Goal: Task Accomplishment & Management: Use online tool/utility

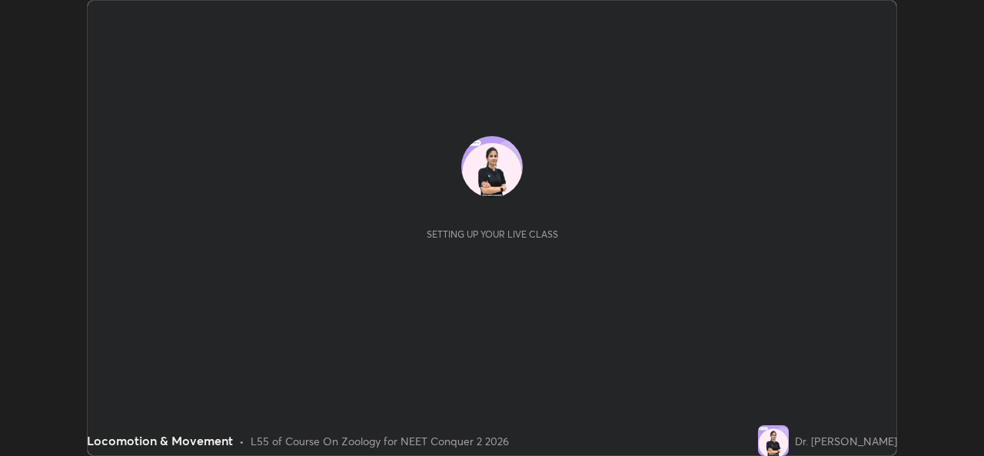
scroll to position [456, 983]
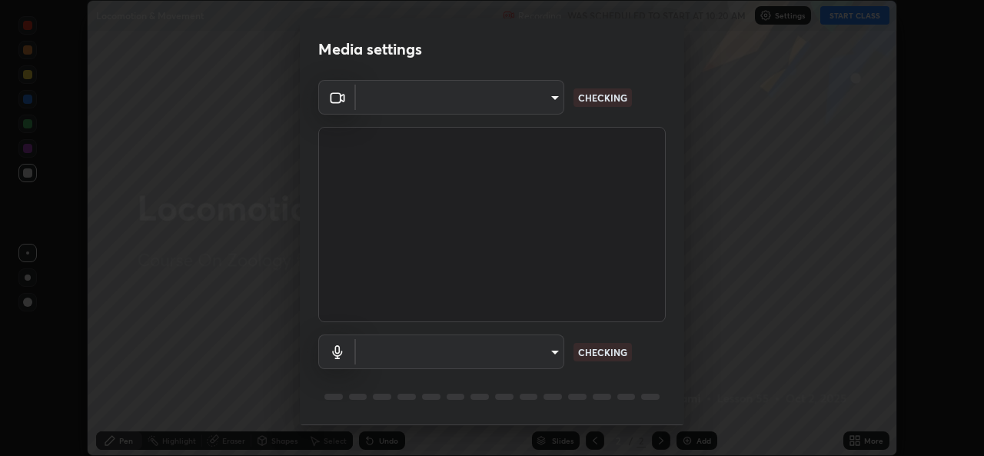
type input "49ae221ac10e7450fae1aa5d9d074b6745a4d7b76778b29691f85c0d3e1dda1d"
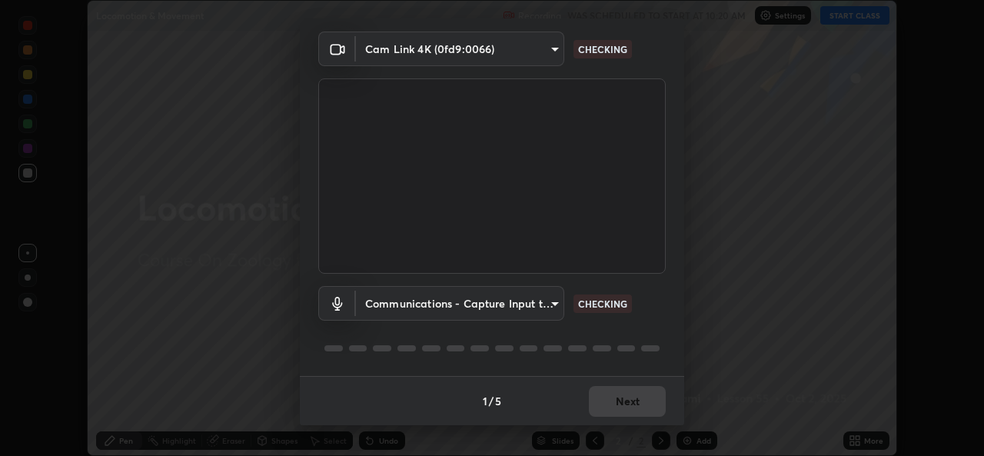
click at [556, 301] on body "Erase all Locomotion & Movement Recording WAS SCHEDULED TO START AT 10:20 AM Se…" at bounding box center [492, 228] width 984 height 456
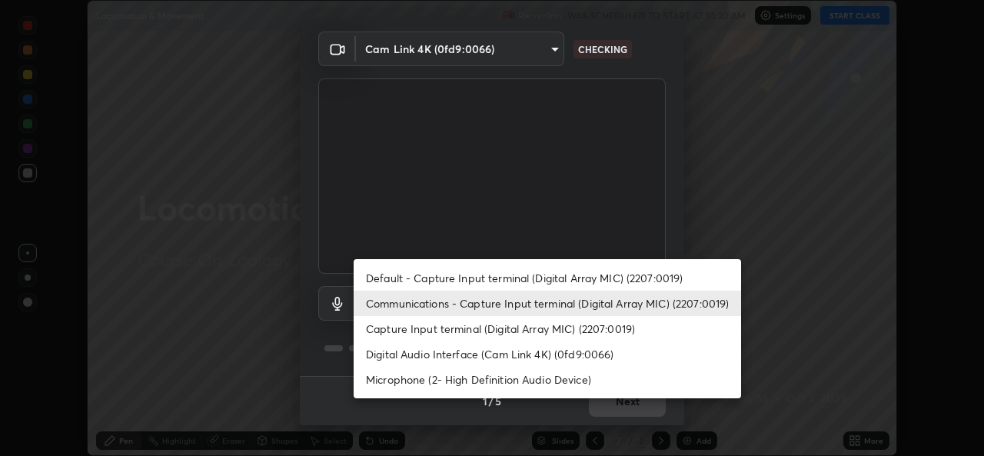
click at [567, 276] on li "Default - Capture Input terminal (Digital Array MIC) (2207:0019)" at bounding box center [546, 277] width 387 height 25
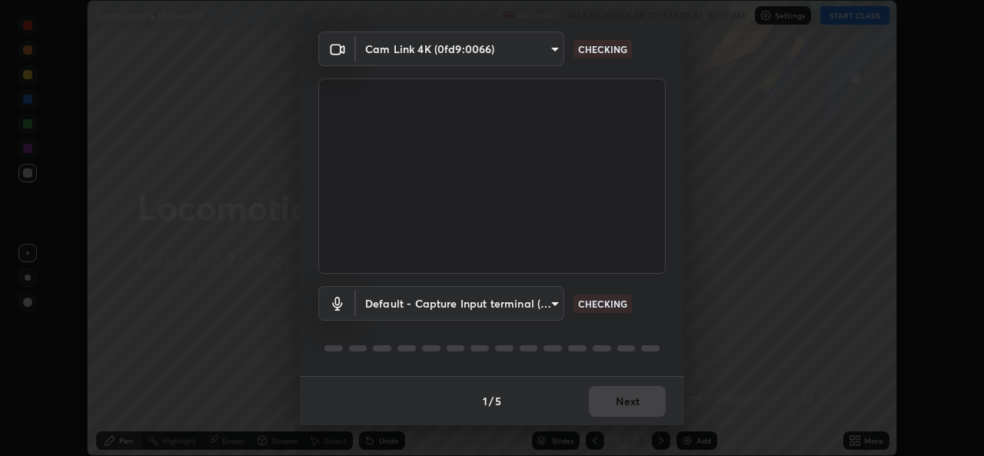
type input "default"
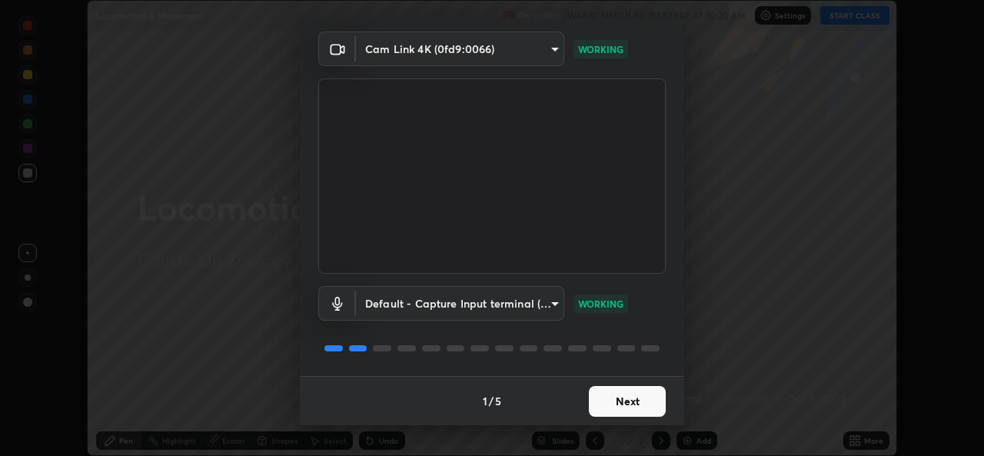
click at [631, 400] on button "Next" at bounding box center [627, 401] width 77 height 31
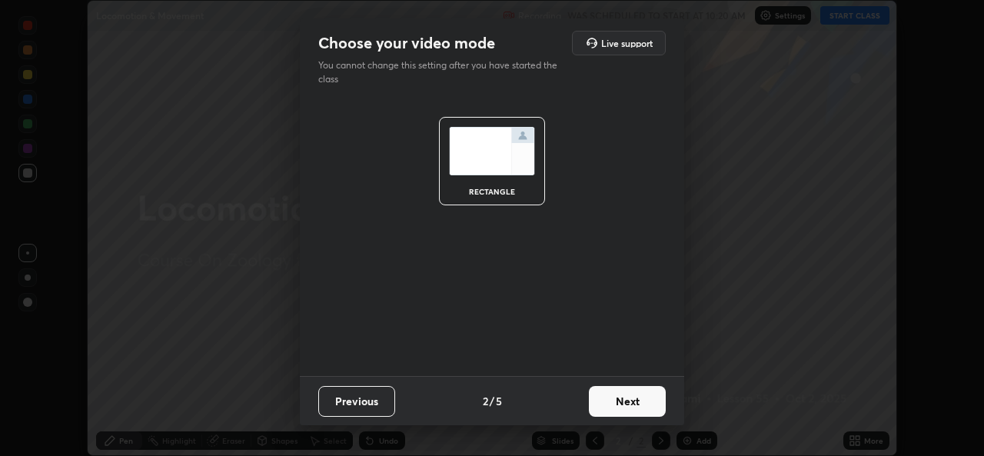
click at [639, 394] on button "Next" at bounding box center [627, 401] width 77 height 31
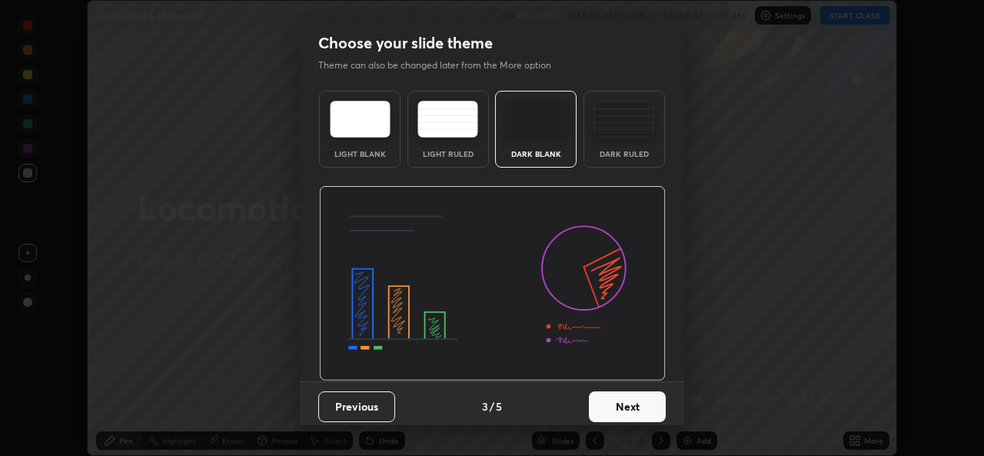
click at [656, 401] on button "Next" at bounding box center [627, 406] width 77 height 31
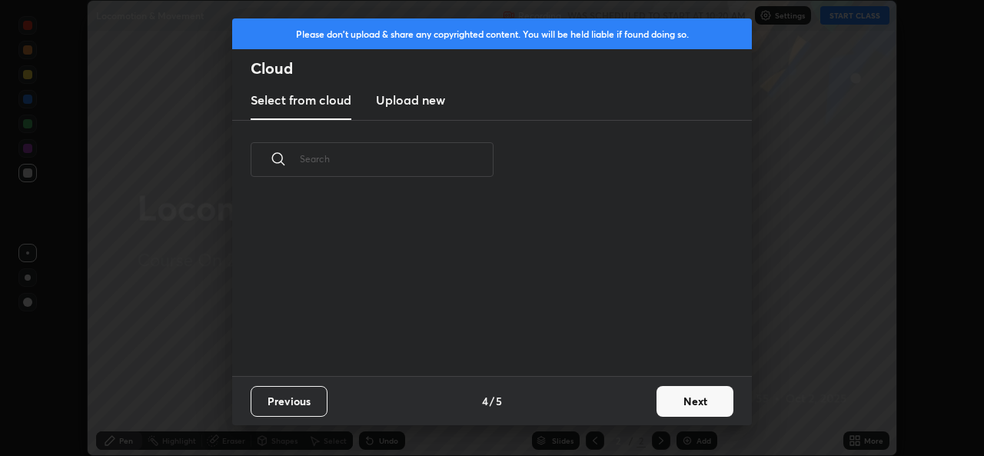
click at [684, 400] on button "Next" at bounding box center [694, 401] width 77 height 31
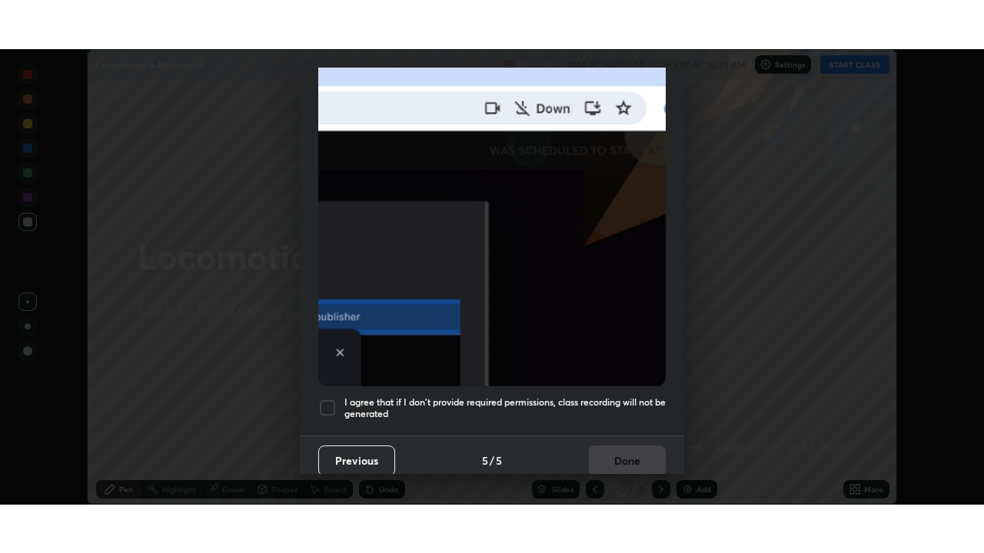
scroll to position [362, 0]
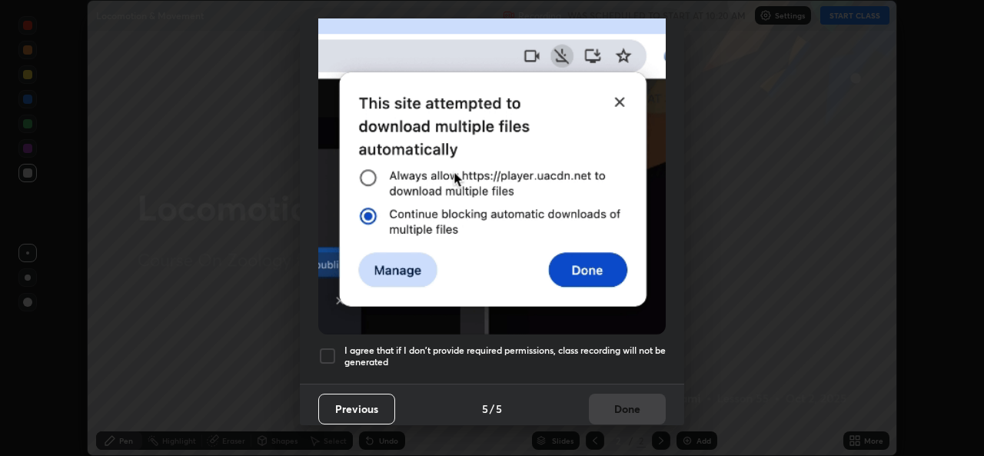
click at [332, 347] on div at bounding box center [327, 356] width 18 height 18
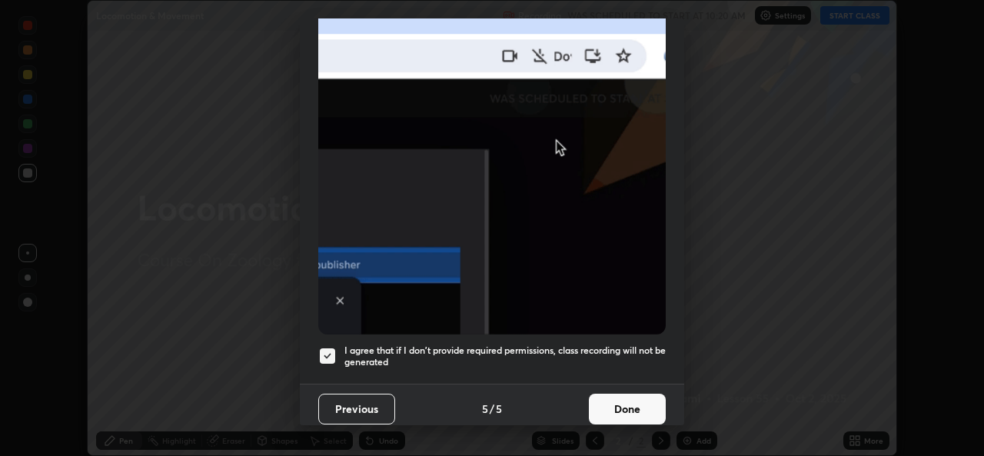
click at [609, 393] on button "Done" at bounding box center [627, 408] width 77 height 31
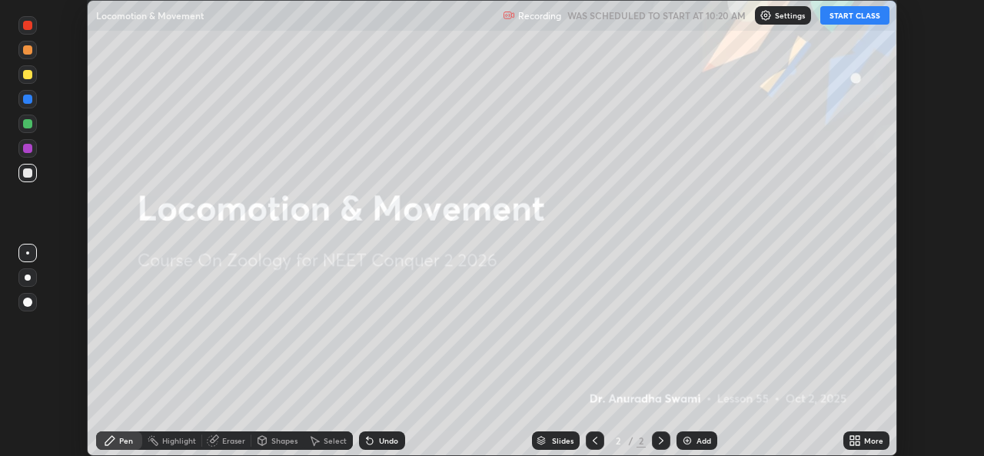
click at [850, 17] on button "START CLASS" at bounding box center [854, 15] width 69 height 18
click at [853, 436] on icon at bounding box center [852, 438] width 4 height 4
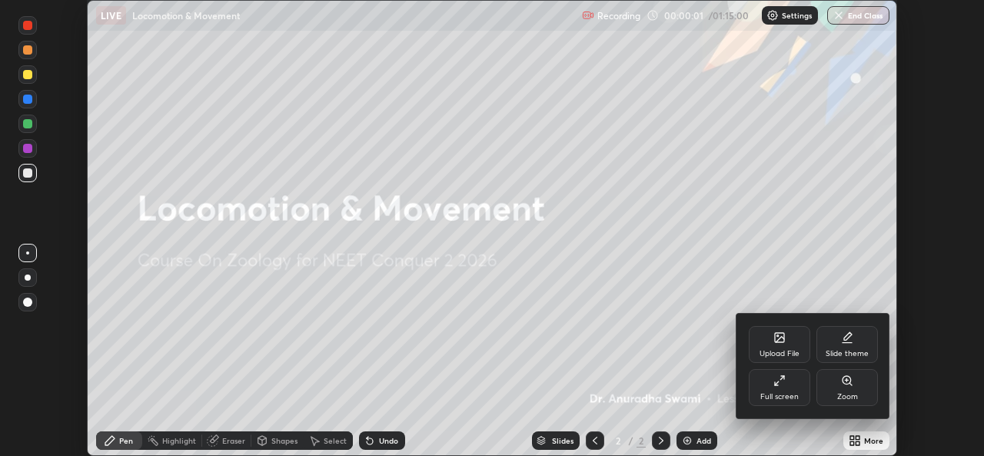
click at [785, 383] on div "Full screen" at bounding box center [778, 387] width 61 height 37
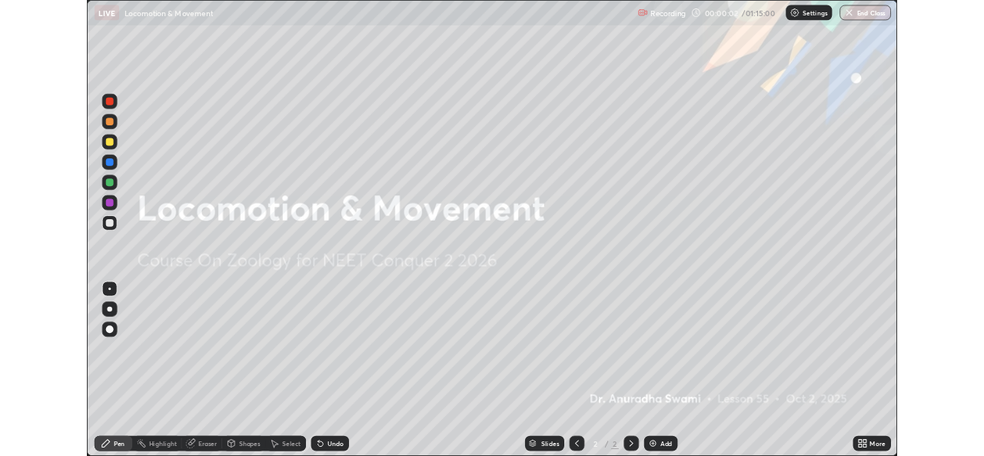
scroll to position [553, 984]
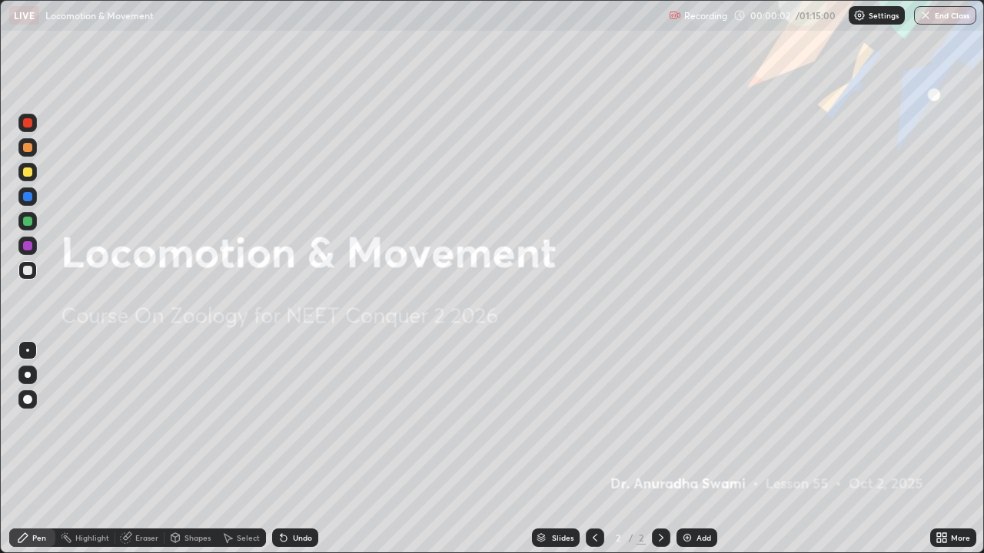
click at [687, 455] on img at bounding box center [687, 538] width 12 height 12
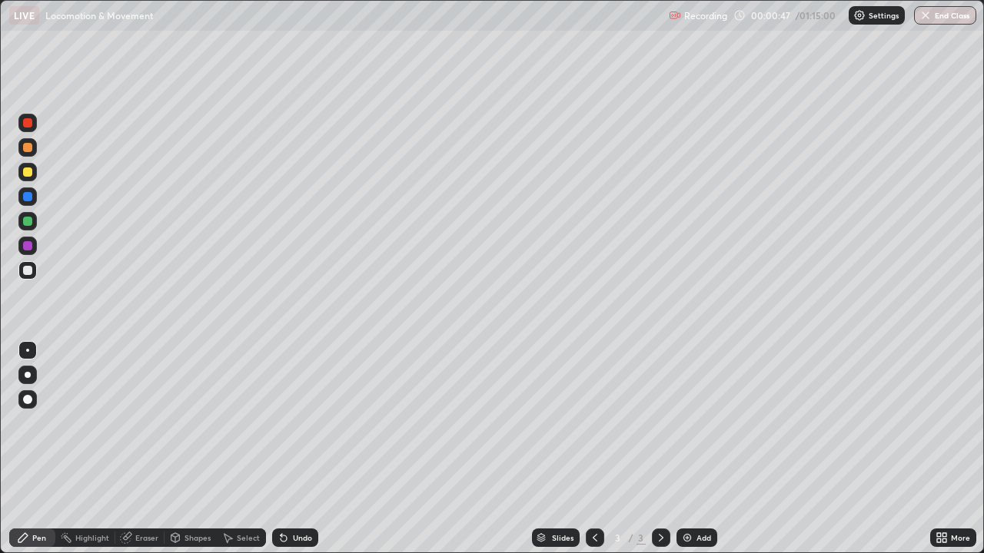
click at [31, 269] on div at bounding box center [27, 270] width 9 height 9
click at [682, 455] on img at bounding box center [687, 538] width 12 height 12
click at [593, 455] on icon at bounding box center [595, 538] width 12 height 12
click at [124, 455] on icon at bounding box center [126, 538] width 10 height 10
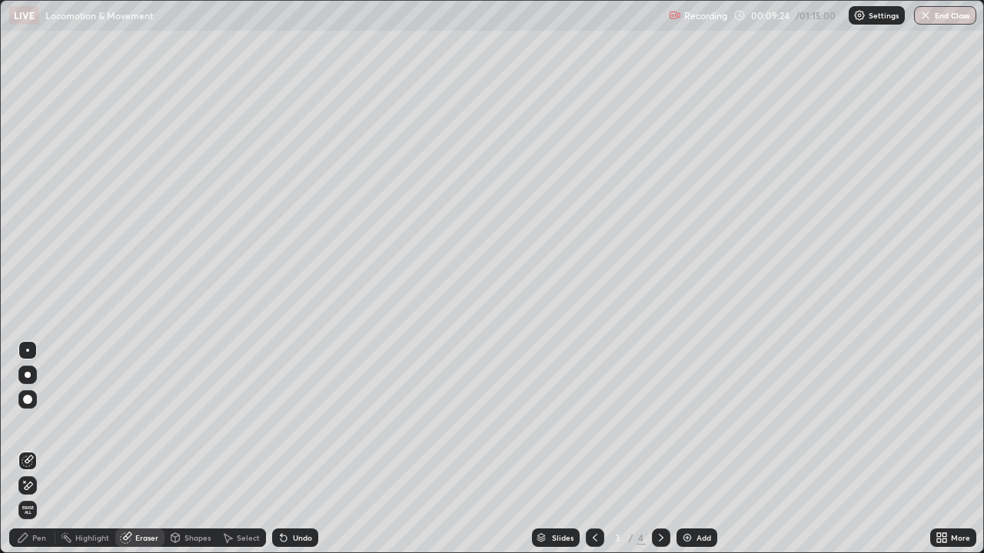
click at [130, 455] on icon at bounding box center [126, 538] width 12 height 12
click at [28, 455] on icon at bounding box center [23, 538] width 12 height 12
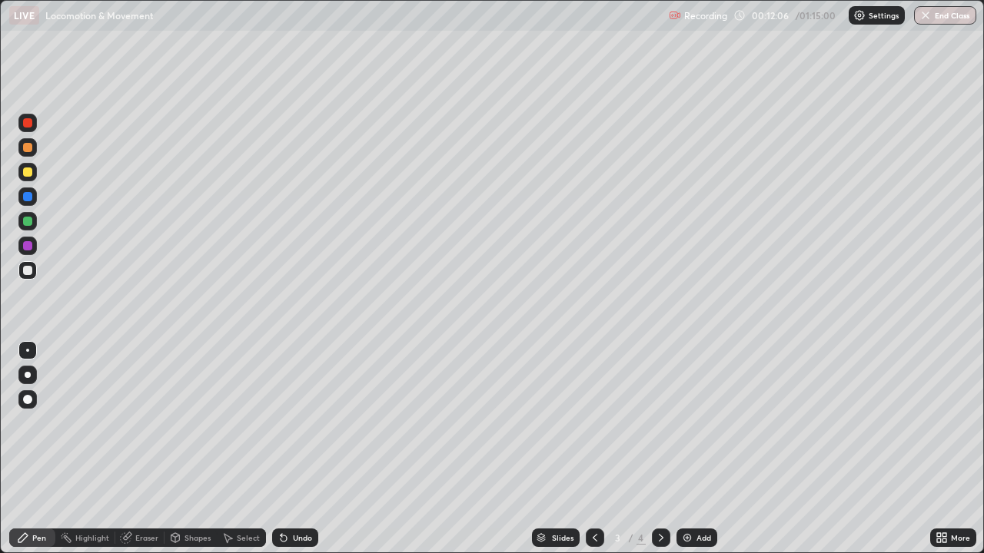
click at [685, 455] on img at bounding box center [687, 538] width 12 height 12
click at [684, 455] on img at bounding box center [687, 538] width 12 height 12
click at [28, 224] on div at bounding box center [27, 221] width 9 height 9
click at [592, 455] on icon at bounding box center [595, 538] width 12 height 12
click at [659, 455] on icon at bounding box center [661, 538] width 12 height 12
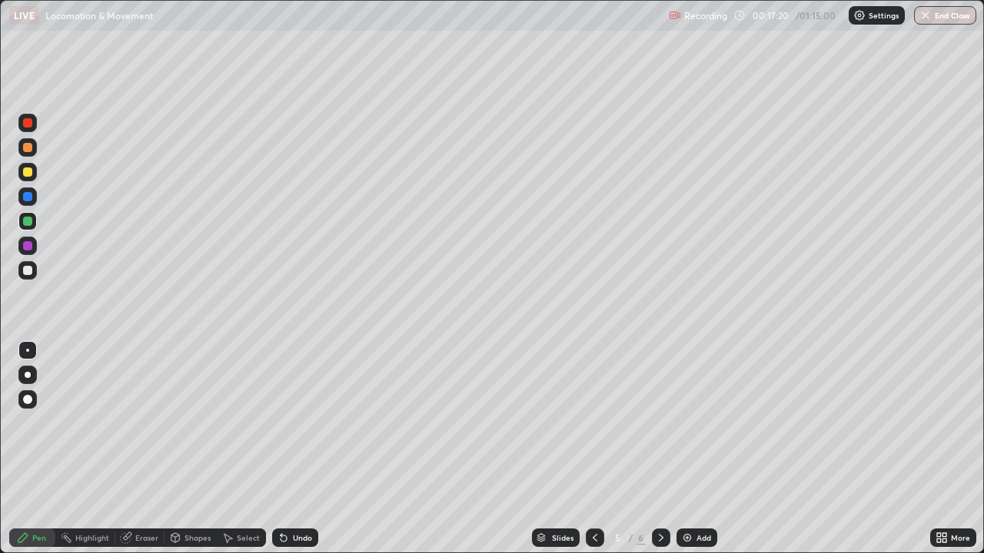
click at [32, 271] on div at bounding box center [27, 270] width 9 height 9
click at [143, 455] on div "Eraser" at bounding box center [146, 538] width 23 height 8
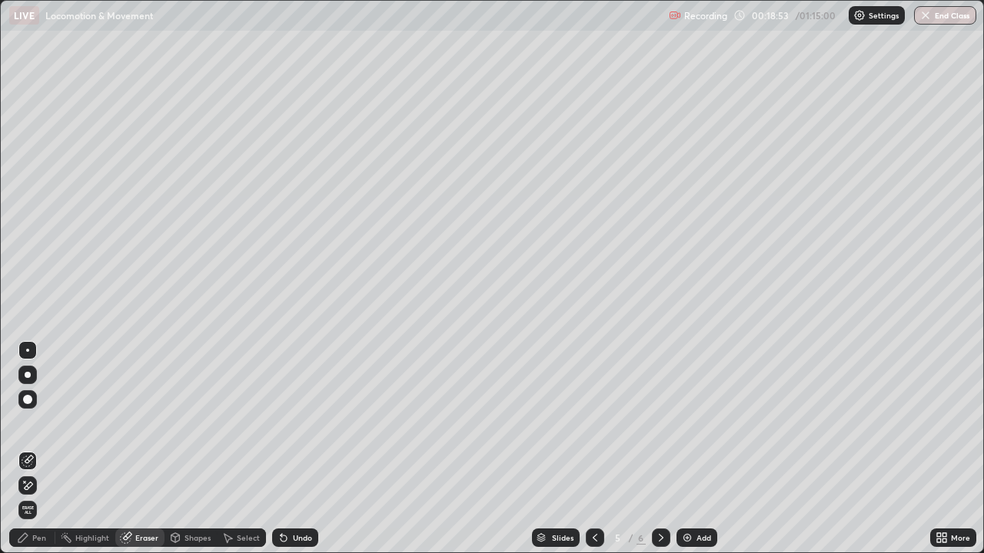
click at [31, 455] on div "Pen" at bounding box center [32, 538] width 46 height 18
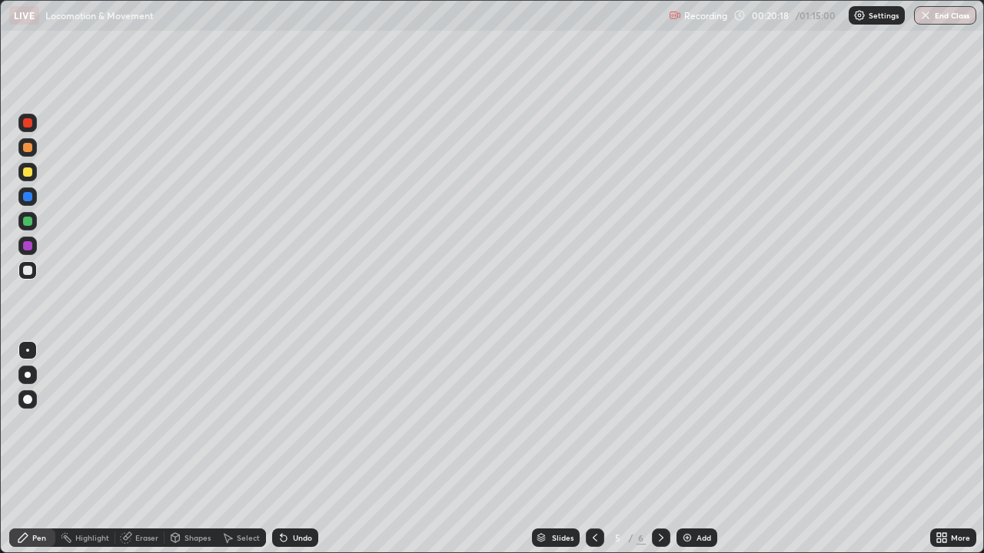
click at [594, 455] on icon at bounding box center [595, 538] width 12 height 12
click at [660, 455] on icon at bounding box center [661, 538] width 12 height 12
click at [659, 455] on icon at bounding box center [661, 538] width 12 height 12
click at [596, 455] on icon at bounding box center [595, 538] width 12 height 12
click at [151, 455] on div "Eraser" at bounding box center [146, 538] width 23 height 8
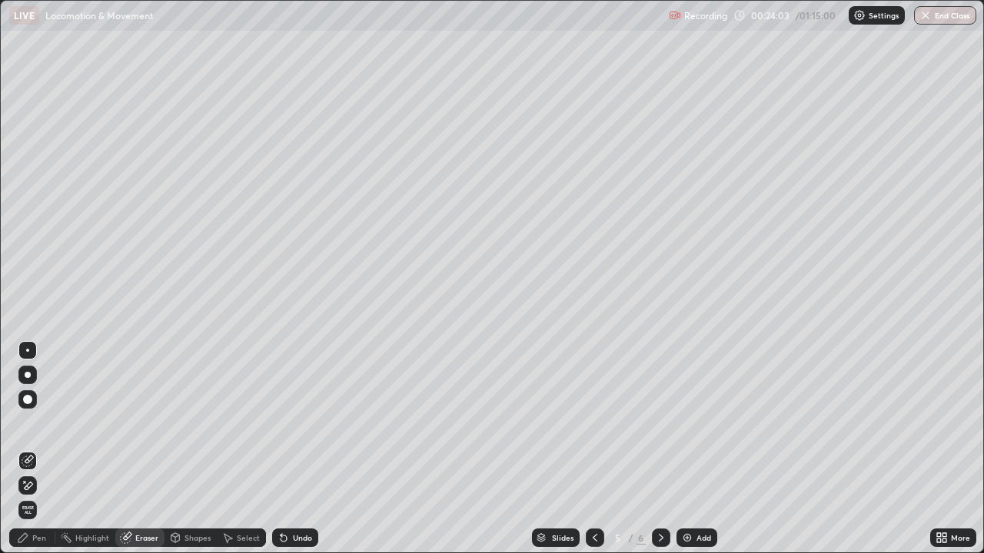
click at [39, 455] on div "Pen" at bounding box center [39, 538] width 14 height 8
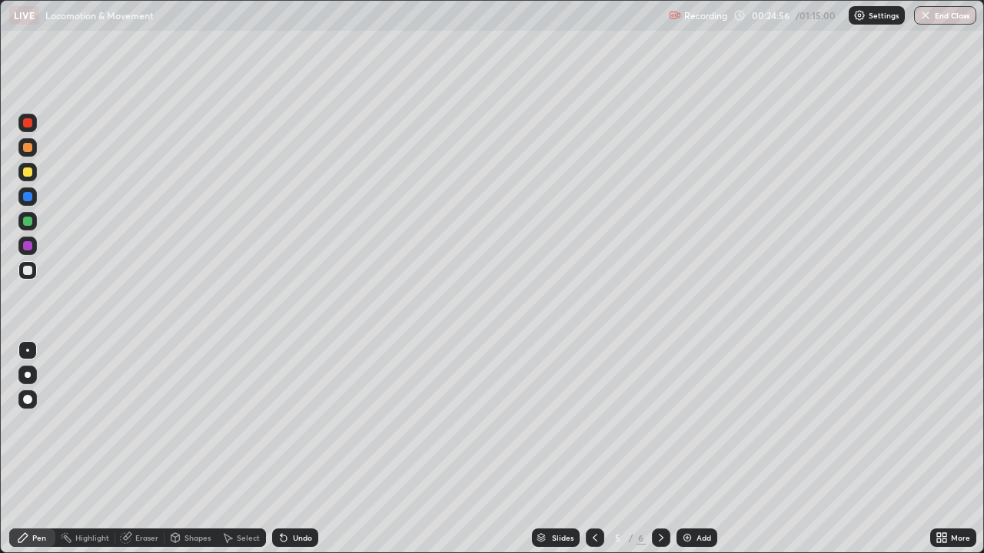
click at [593, 455] on icon at bounding box center [595, 538] width 12 height 12
click at [659, 455] on icon at bounding box center [661, 538] width 5 height 8
click at [688, 455] on img at bounding box center [687, 538] width 12 height 12
click at [31, 274] on div at bounding box center [27, 270] width 18 height 18
click at [142, 455] on div "Eraser" at bounding box center [146, 538] width 23 height 8
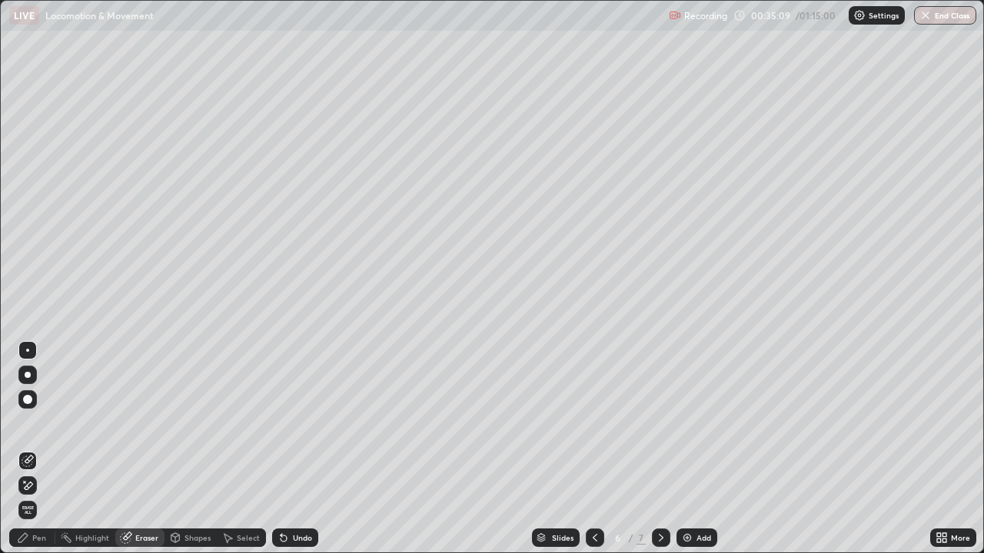
click at [41, 455] on div "Pen" at bounding box center [39, 538] width 14 height 8
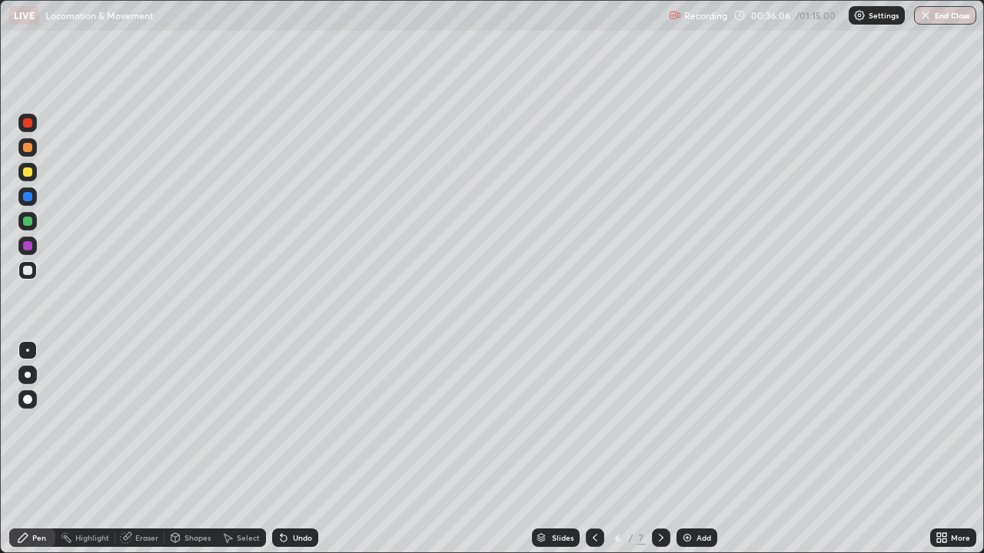
click at [148, 455] on div "Eraser" at bounding box center [146, 538] width 23 height 8
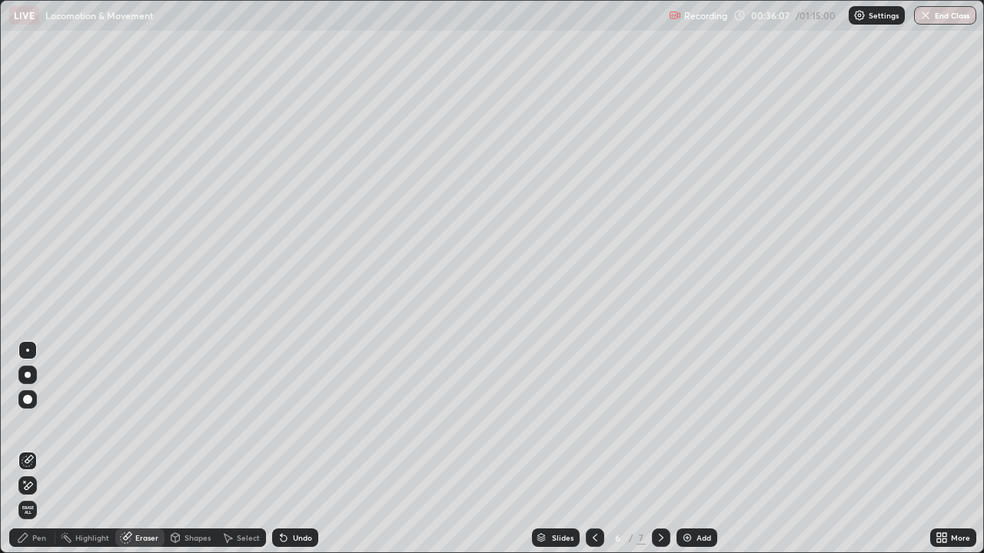
click at [42, 455] on div "Pen" at bounding box center [39, 538] width 14 height 8
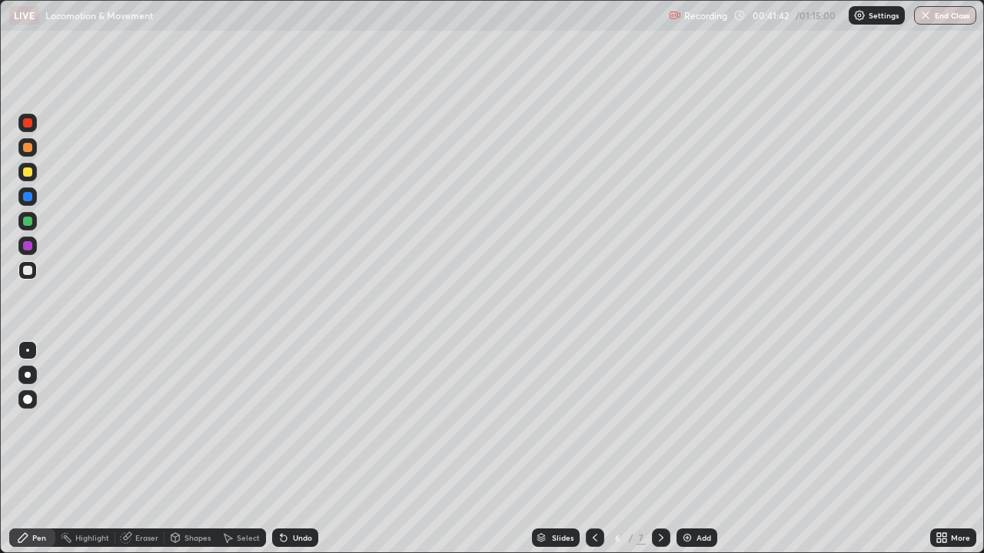
click at [932, 18] on button "End Class" at bounding box center [945, 15] width 62 height 18
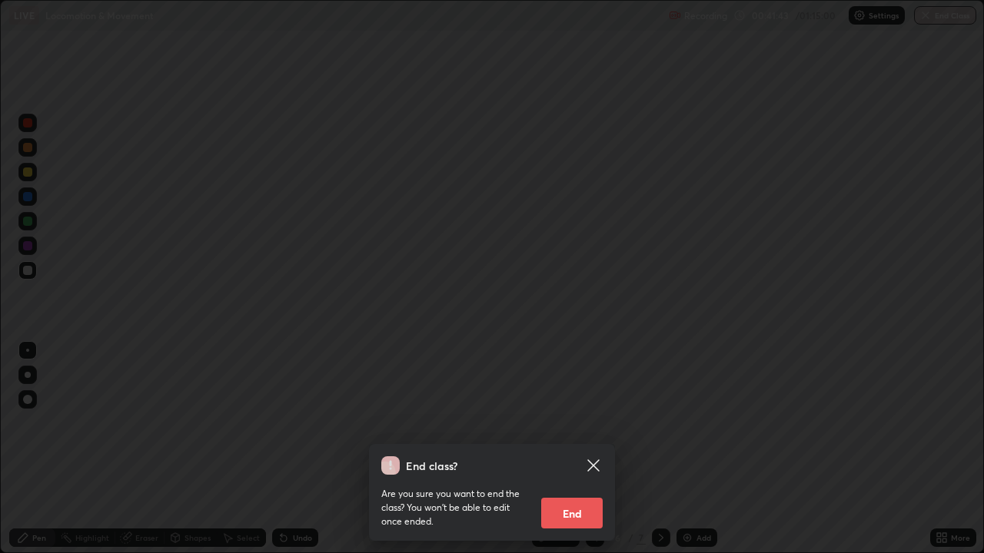
click at [595, 455] on button "End" at bounding box center [571, 513] width 61 height 31
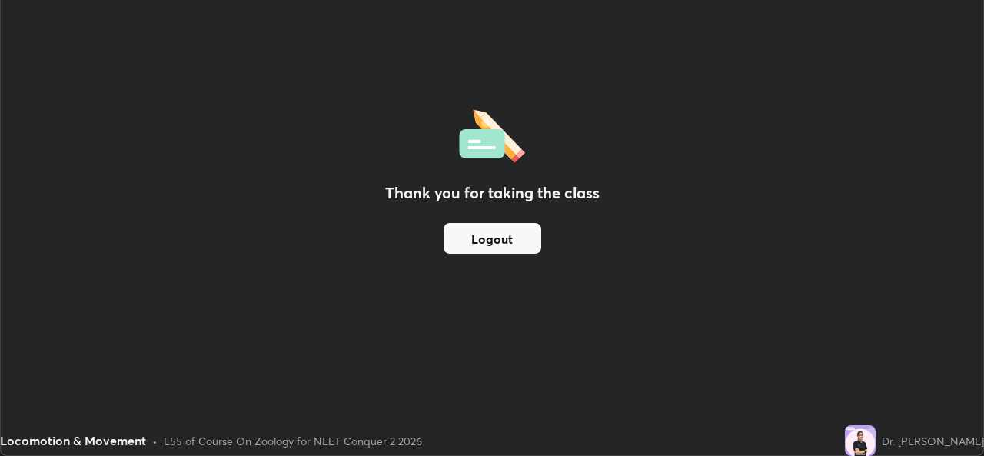
scroll to position [76386, 75858]
